Goal: Subscribe to service/newsletter

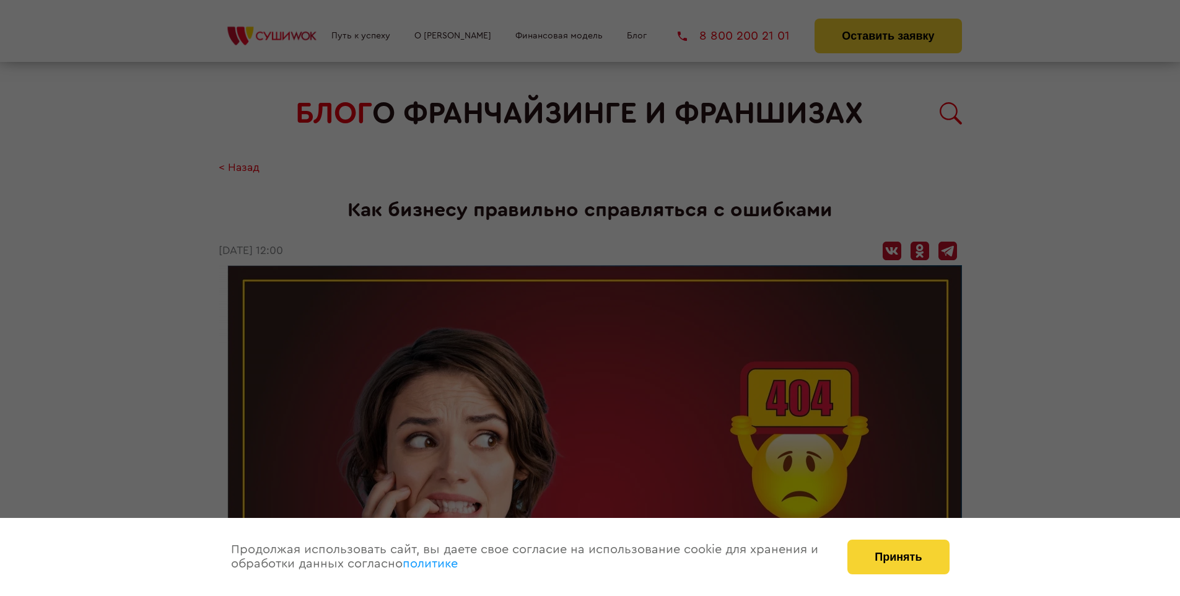
scroll to position [1562, 0]
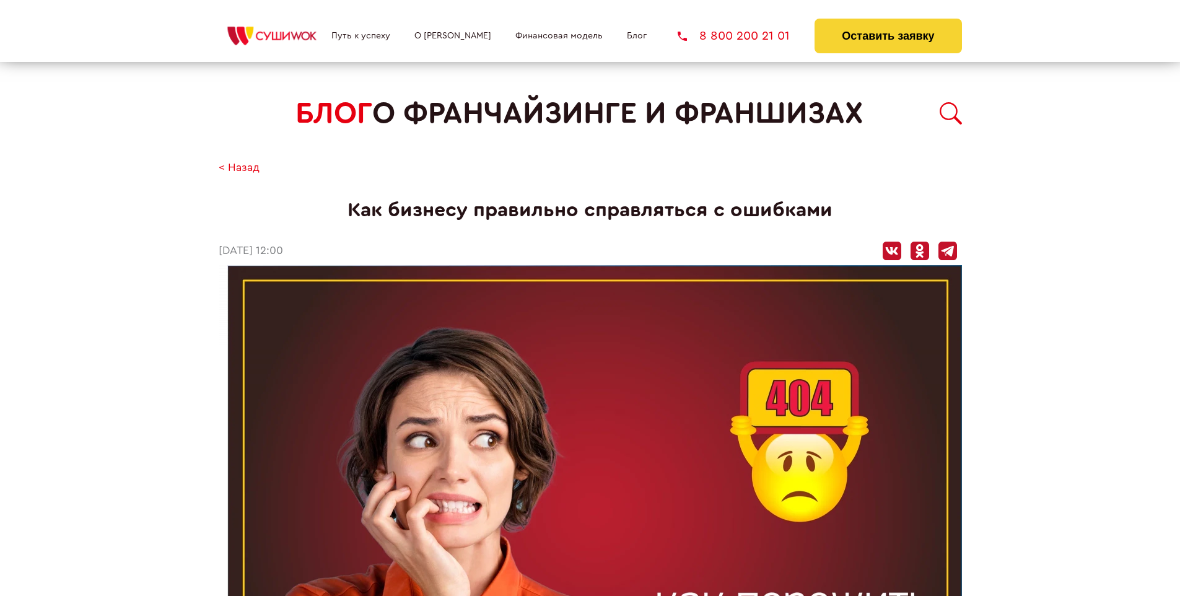
scroll to position [1562, 0]
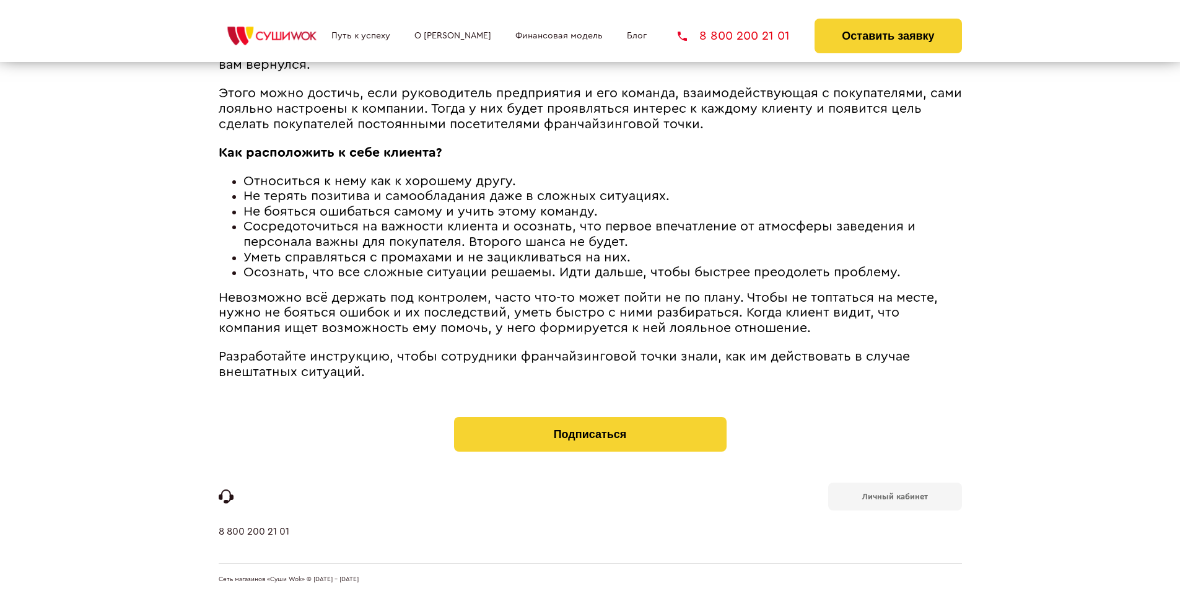
click at [895, 496] on b "Личный кабинет" at bounding box center [895, 497] width 66 height 8
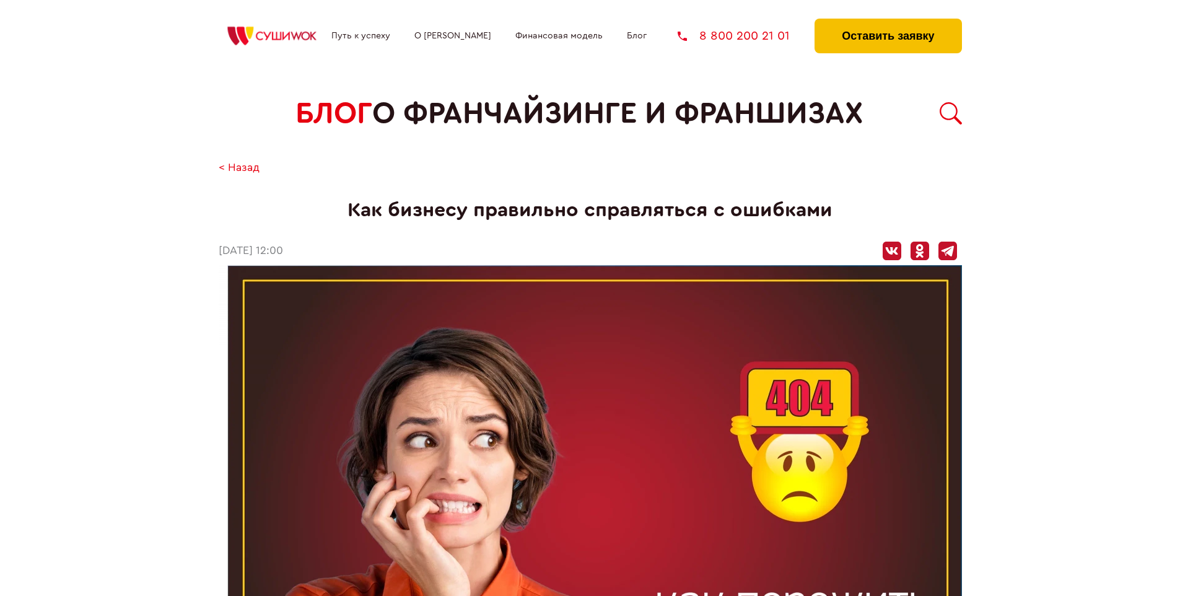
click at [888, 22] on button "Оставить заявку" at bounding box center [888, 36] width 147 height 35
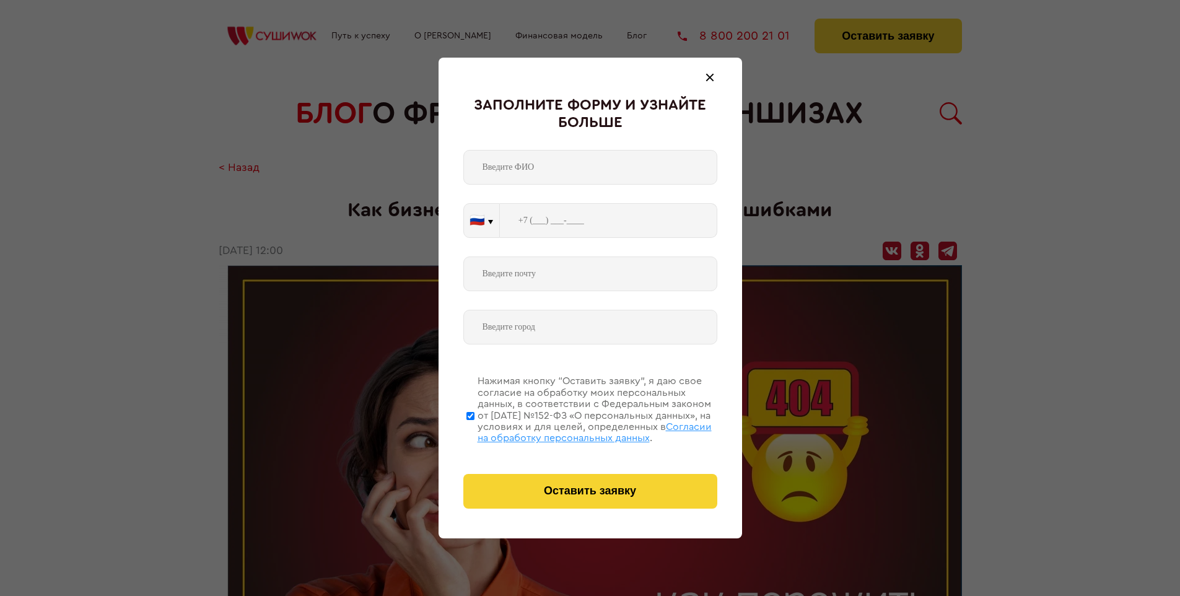
click at [574, 431] on span "Согласии на обработку персональных данных" at bounding box center [595, 432] width 234 height 21
click at [475, 431] on input "Нажимая кнопку “Оставить заявку”, я даю свое согласие на обработку моих персона…" at bounding box center [470, 415] width 8 height 99
checkbox input "false"
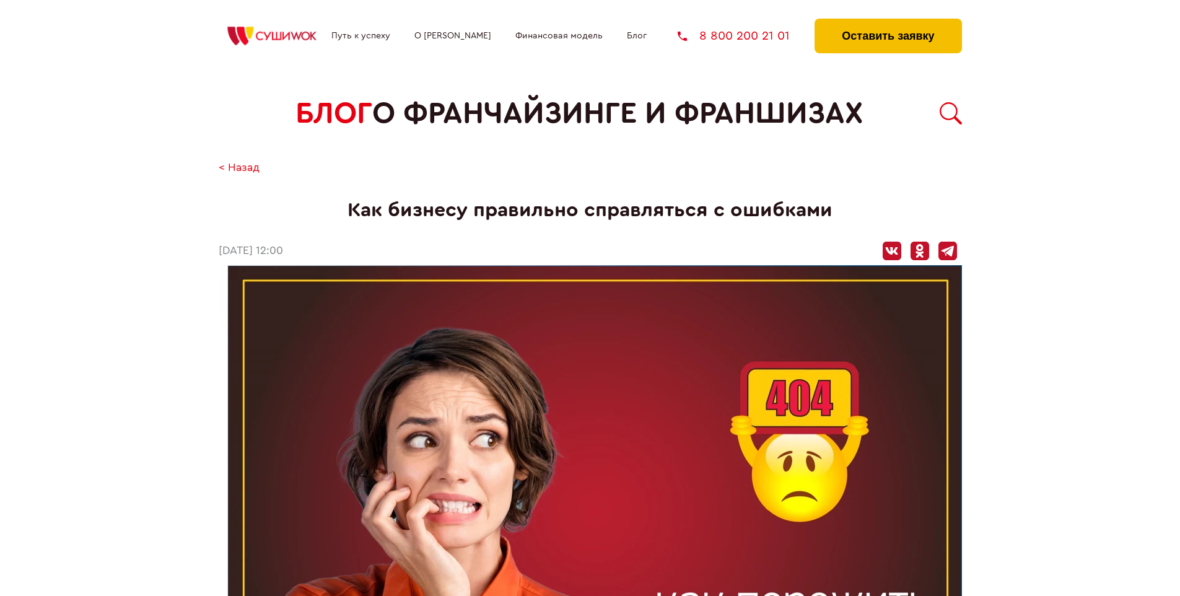
click at [888, 22] on button "Оставить заявку" at bounding box center [888, 36] width 147 height 35
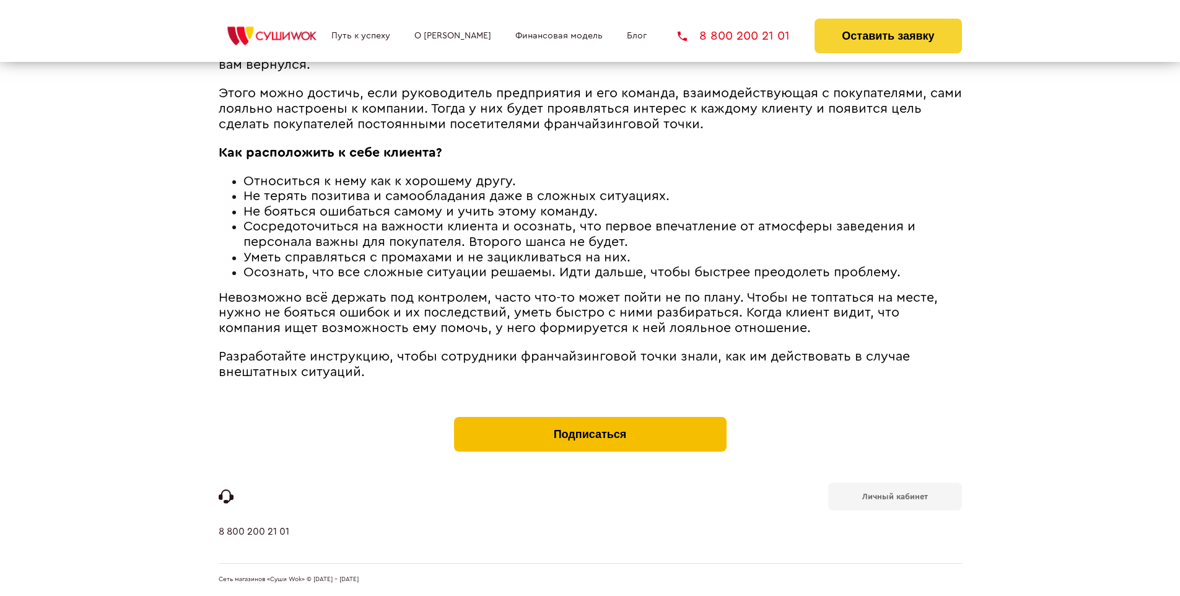
click at [590, 420] on button "Подписаться" at bounding box center [590, 434] width 273 height 35
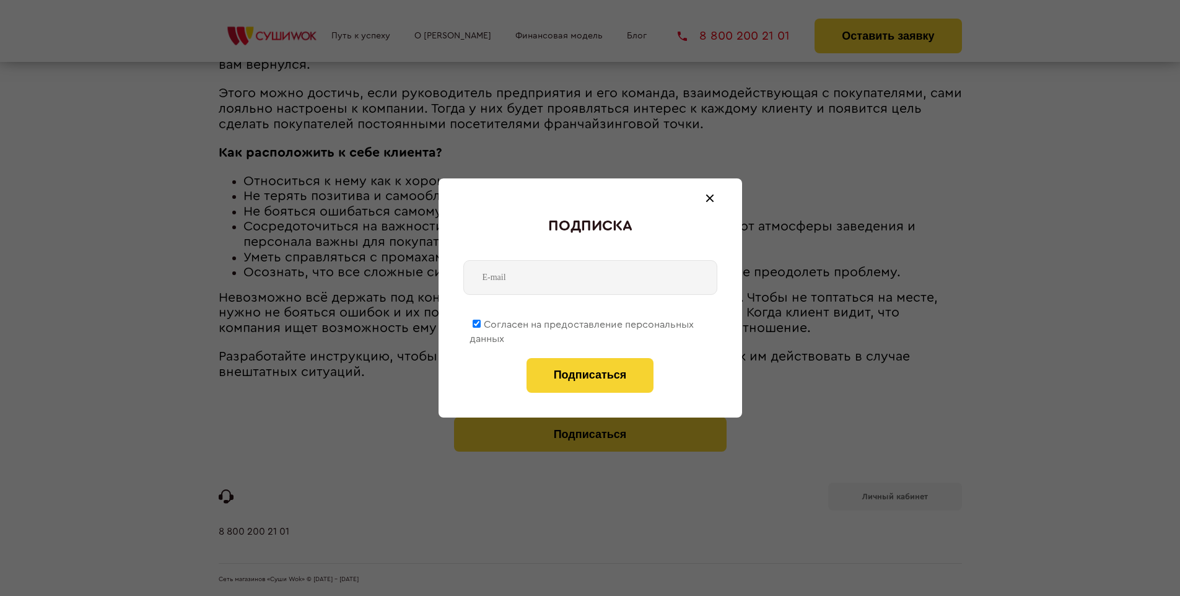
click at [582, 322] on span "Согласен на предоставление персональных данных" at bounding box center [582, 332] width 224 height 24
click at [481, 322] on input "Согласен на предоставление персональных данных" at bounding box center [477, 324] width 8 height 8
checkbox input "false"
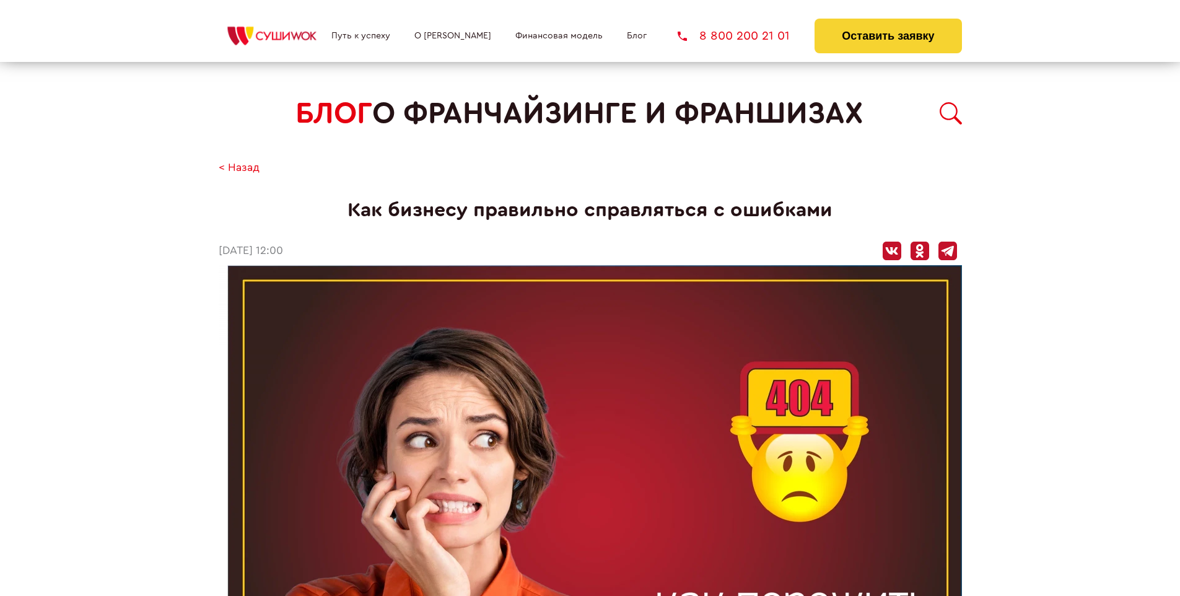
scroll to position [1562, 0]
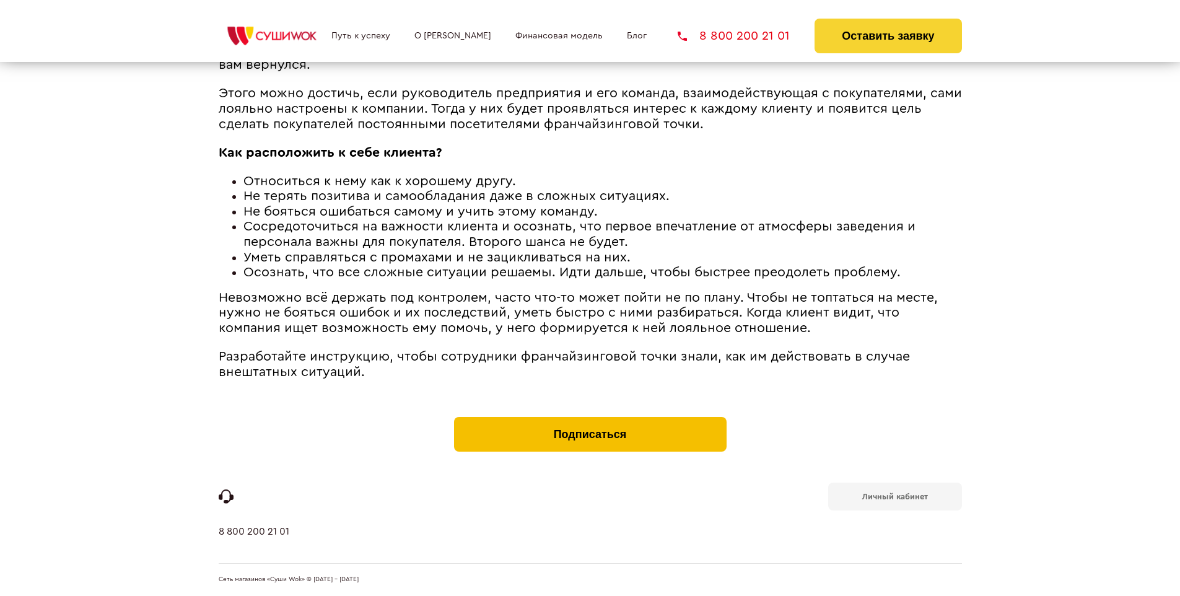
click at [590, 420] on button "Подписаться" at bounding box center [590, 434] width 273 height 35
